Goal: Communication & Community: Ask a question

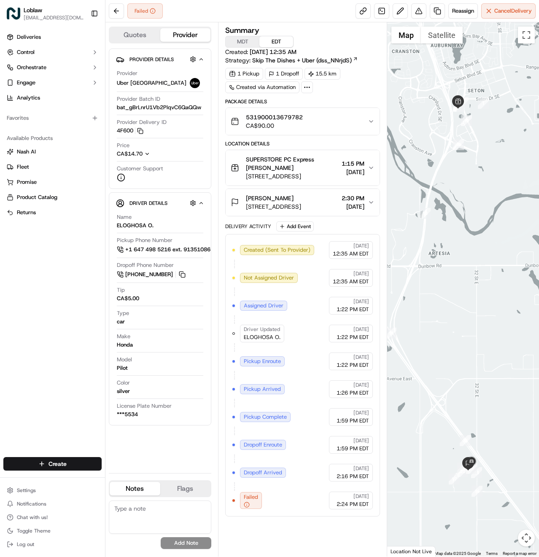
click at [347, 121] on div "531900013679782 CA$90.00" at bounding box center [299, 121] width 137 height 17
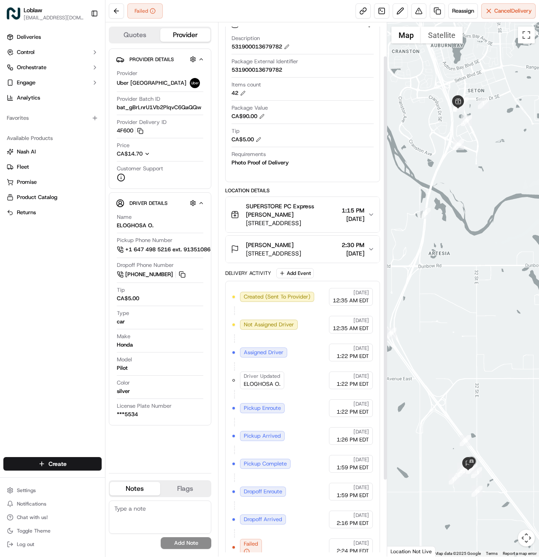
scroll to position [137, 0]
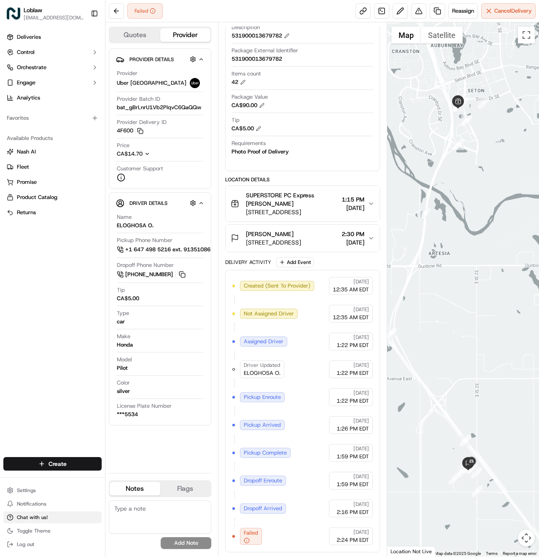
click at [39, 517] on span "Chat with us!" at bounding box center [32, 517] width 31 height 7
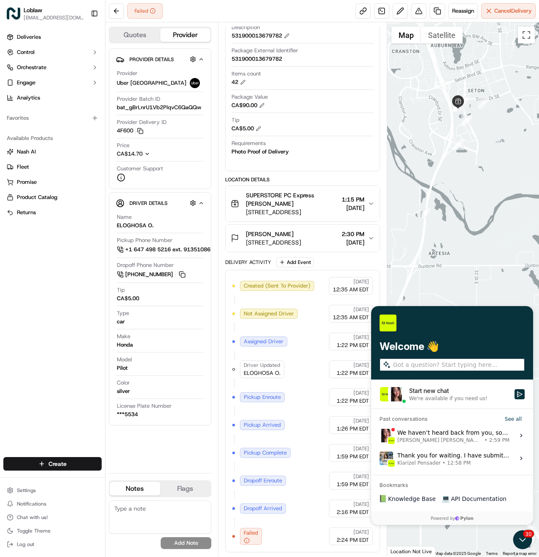
click at [451, 398] on div "We're available if you need us!" at bounding box center [448, 398] width 78 height 7
click at [514, 398] on button "Start new chat We're available if you need us!" at bounding box center [519, 394] width 10 height 10
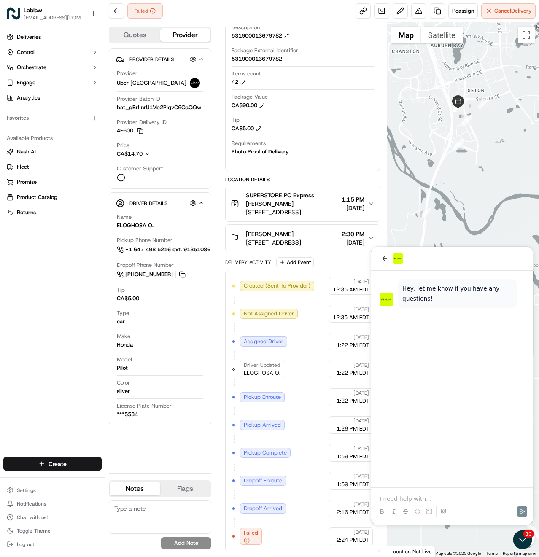
click at [423, 493] on div at bounding box center [451, 504] width 155 height 32
click at [431, 496] on p at bounding box center [452, 499] width 145 height 8
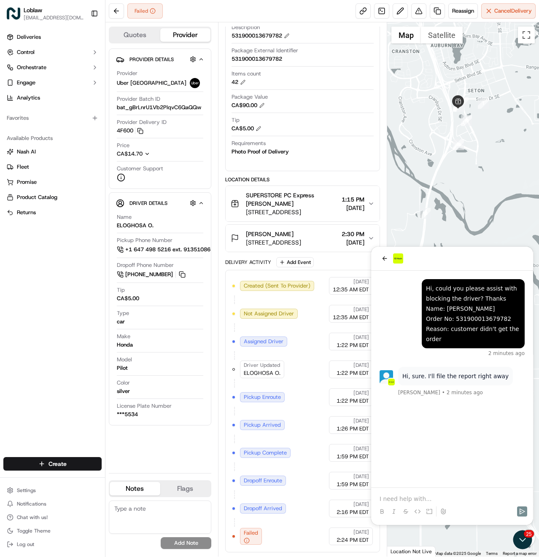
click at [442, 497] on p at bounding box center [452, 499] width 145 height 8
